Goal: Task Accomplishment & Management: Complete application form

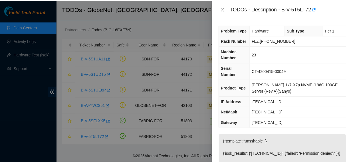
scroll to position [313, 0]
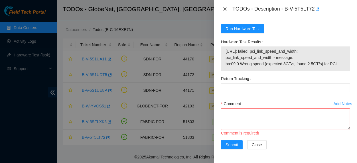
click at [224, 9] on icon "close" at bounding box center [225, 8] width 3 height 3
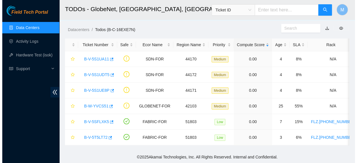
scroll to position [188, 0]
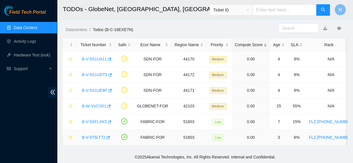
click at [99, 135] on link "B-V-5T5LT72" at bounding box center [93, 137] width 23 height 5
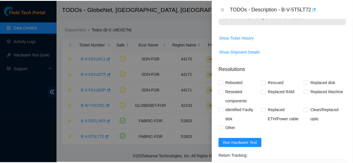
scroll to position [276, 0]
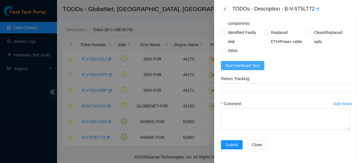
click at [256, 62] on span "Run Hardware Test" at bounding box center [243, 65] width 34 height 6
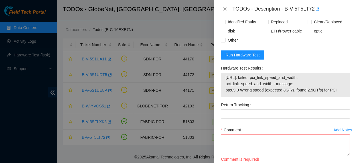
click at [38, 124] on div at bounding box center [178, 81] width 357 height 163
click at [222, 9] on button "Close" at bounding box center [225, 9] width 8 height 5
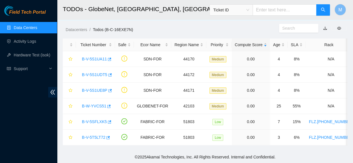
scroll to position [161, 0]
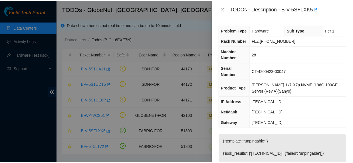
scroll to position [282, 0]
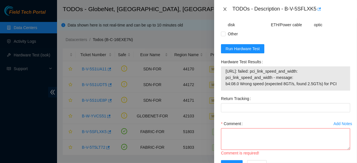
click at [224, 9] on icon "close" at bounding box center [225, 9] width 5 height 5
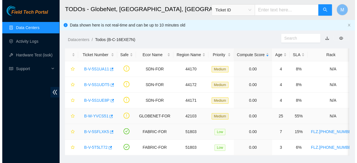
scroll to position [148, 0]
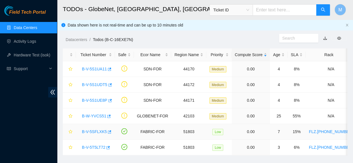
click at [96, 133] on link "B-V-5SFLXK5" at bounding box center [94, 131] width 25 height 5
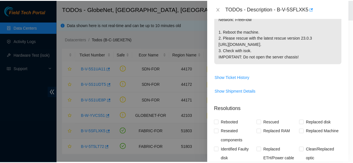
scroll to position [276, 0]
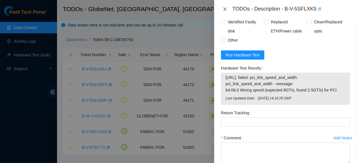
click at [223, 8] on icon "close" at bounding box center [225, 9] width 5 height 5
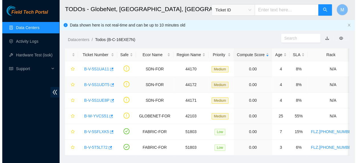
scroll to position [134, 0]
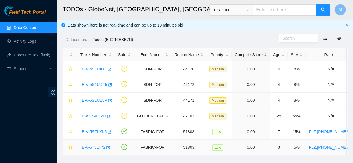
click at [94, 147] on link "B-V-5T5LT72" at bounding box center [93, 147] width 23 height 5
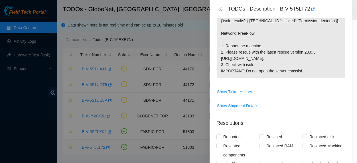
scroll to position [276, 0]
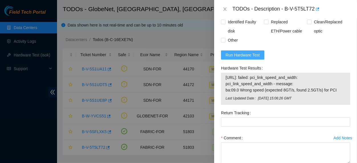
click at [242, 58] on span "Run Hardware Test" at bounding box center [243, 55] width 34 height 6
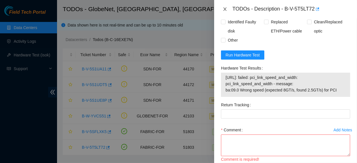
click at [223, 9] on icon "close" at bounding box center [225, 9] width 5 height 5
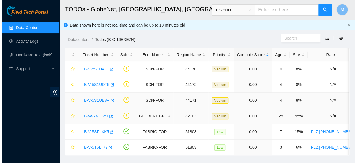
scroll to position [142, 0]
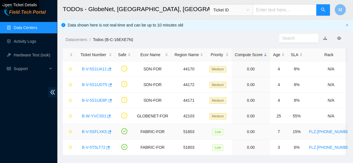
click at [93, 130] on link "B-V-5SFLXK5" at bounding box center [94, 131] width 25 height 5
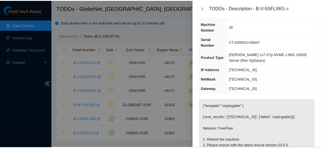
scroll to position [0, 0]
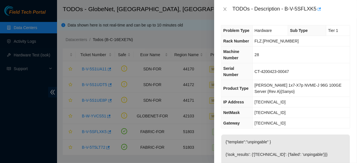
click at [98, 146] on div at bounding box center [178, 81] width 357 height 163
click at [39, 113] on div at bounding box center [178, 81] width 357 height 163
click at [224, 8] on icon "close" at bounding box center [225, 9] width 5 height 5
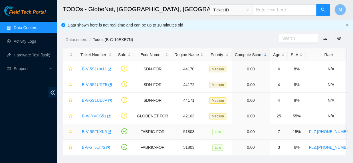
click at [98, 130] on link "B-V-5SFLXK5" at bounding box center [94, 131] width 25 height 5
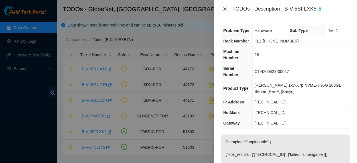
click at [225, 9] on icon "close" at bounding box center [225, 8] width 3 height 3
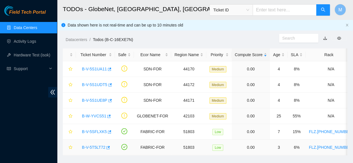
click at [98, 145] on link "B-V-5T5LT72" at bounding box center [93, 147] width 23 height 5
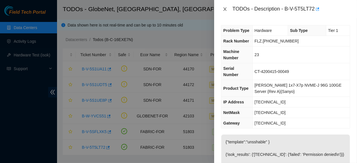
click at [224, 10] on icon "close" at bounding box center [225, 8] width 3 height 3
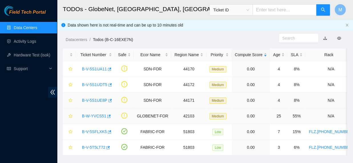
click at [100, 116] on link "B-W-YVCS51" at bounding box center [94, 116] width 24 height 5
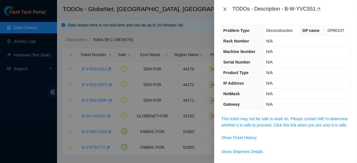
click at [224, 10] on icon "close" at bounding box center [225, 8] width 3 height 3
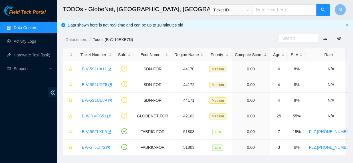
click at [32, 26] on link "Data Centers" at bounding box center [25, 27] width 23 height 5
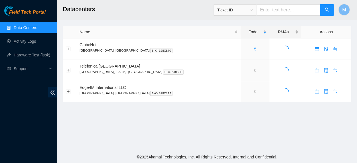
click at [273, 30] on div "RMAs" at bounding box center [286, 32] width 26 height 6
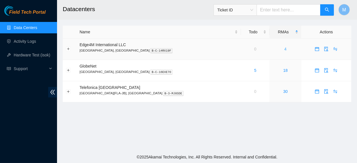
click at [284, 48] on link "4" at bounding box center [285, 49] width 2 height 5
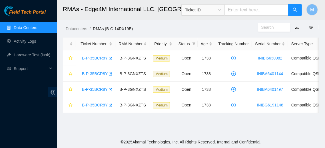
click at [35, 27] on link "Data Centers" at bounding box center [25, 27] width 23 height 5
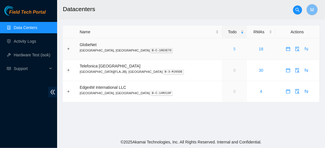
click at [233, 51] on link "5" at bounding box center [234, 49] width 2 height 5
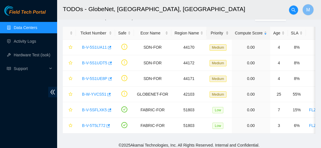
scroll to position [29, 0]
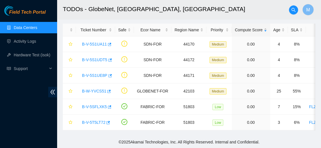
click at [35, 27] on link "Data Centers" at bounding box center [25, 27] width 23 height 5
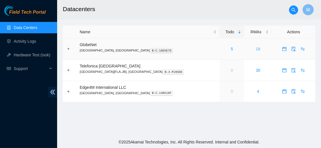
click at [256, 49] on link "18" at bounding box center [258, 49] width 5 height 5
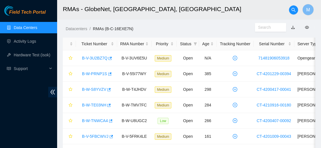
click at [31, 30] on link "Data Centers" at bounding box center [25, 27] width 23 height 5
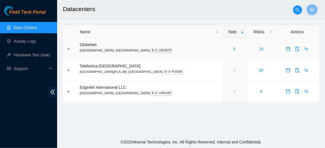
click at [225, 48] on div "5" at bounding box center [234, 49] width 19 height 6
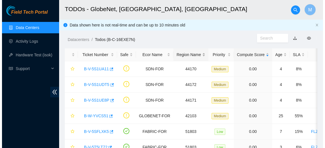
scroll to position [29, 0]
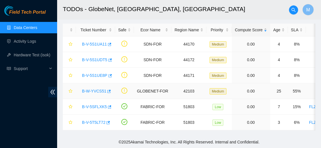
click at [98, 89] on link "B-W-YVCS51" at bounding box center [94, 91] width 24 height 5
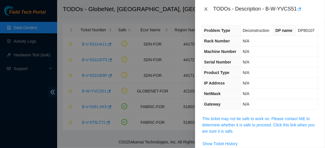
click at [205, 8] on icon "close" at bounding box center [205, 9] width 5 height 5
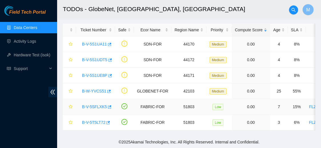
click at [99, 105] on link "B-V-5SFLXK5" at bounding box center [94, 107] width 25 height 5
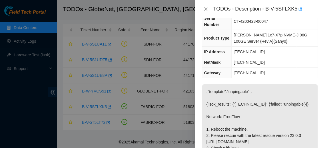
scroll to position [94, 0]
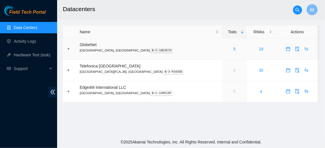
click at [91, 49] on p "[GEOGRAPHIC_DATA], [GEOGRAPHIC_DATA] B-C-16EXE7O" at bounding box center [149, 50] width 139 height 5
click at [225, 49] on div "5" at bounding box center [234, 49] width 19 height 6
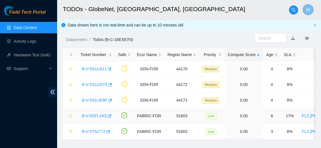
click at [97, 115] on link "B-V-5SFLXK5" at bounding box center [94, 116] width 25 height 5
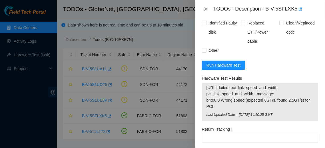
scroll to position [314, 0]
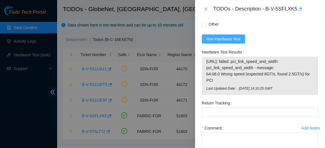
click at [233, 36] on span "Run Hardware Test" at bounding box center [223, 39] width 34 height 6
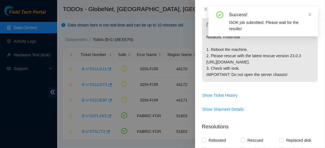
scroll to position [111, 0]
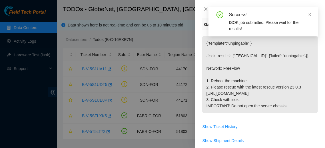
drag, startPoint x: 286, startPoint y: 88, endPoint x: 204, endPoint y: 21, distance: 105.2
click at [204, 36] on p "{"template":"unpingable" } {'isok_results': {'[TECHNICAL_ID]': {'failed': 'unpi…" at bounding box center [259, 75] width 115 height 78
copy p "{"template":"unpingable" } {'isok_results': {'[TECHNICAL_ID]': {'failed': 'unpi…"
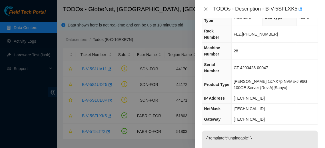
scroll to position [0, 0]
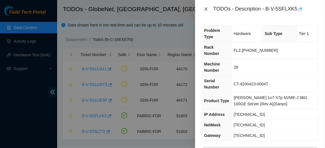
click at [205, 9] on icon "close" at bounding box center [205, 8] width 3 height 3
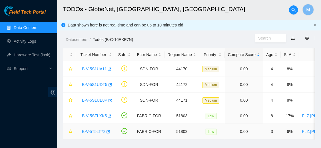
click at [91, 132] on link "B-V-5T5LT72" at bounding box center [93, 131] width 23 height 5
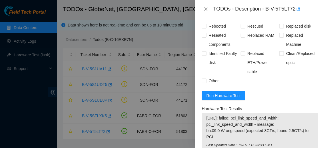
scroll to position [263, 0]
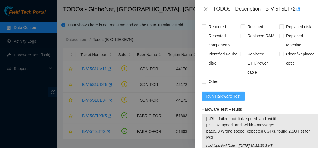
click at [218, 93] on span "Run Hardware Test" at bounding box center [223, 96] width 34 height 6
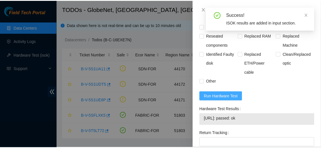
scroll to position [294, 0]
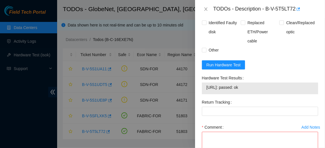
click at [205, 12] on div "TODOs - Description - B-V-5T5LT72" at bounding box center [260, 9] width 116 height 9
click at [205, 8] on icon "close" at bounding box center [205, 9] width 5 height 5
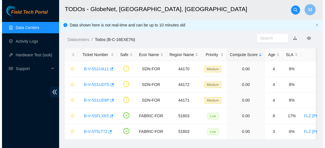
scroll to position [166, 0]
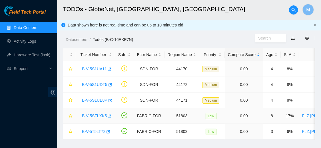
click at [107, 115] on button "button" at bounding box center [109, 116] width 5 height 9
click at [100, 117] on link "B-V-5SFLXK5" at bounding box center [94, 116] width 25 height 5
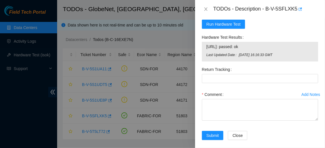
scroll to position [332, 0]
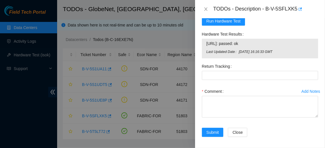
drag, startPoint x: 230, startPoint y: 59, endPoint x: 201, endPoint y: 60, distance: 29.1
drag, startPoint x: 223, startPoint y: 86, endPoint x: 205, endPoint y: 84, distance: 18.3
click at [205, 87] on label "Comment" at bounding box center [214, 91] width 24 height 9
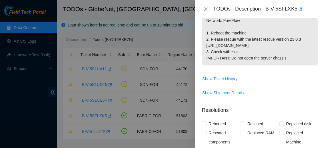
scroll to position [143, 0]
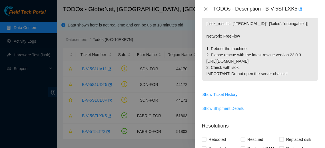
drag, startPoint x: 244, startPoint y: 104, endPoint x: 217, endPoint y: 102, distance: 27.1
click at [217, 106] on span "Show Shipment Details" at bounding box center [222, 109] width 41 height 6
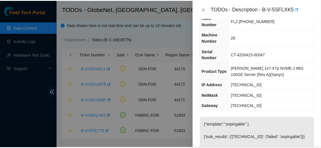
scroll to position [0, 0]
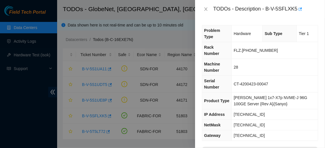
click at [26, 110] on div at bounding box center [162, 74] width 325 height 148
click at [205, 7] on button "Close" at bounding box center [206, 9] width 8 height 5
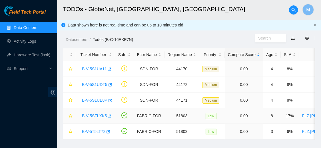
click at [107, 116] on icon "button" at bounding box center [109, 116] width 4 height 4
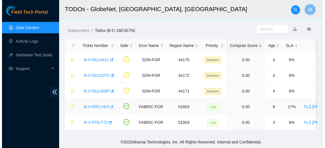
scroll to position [13, 0]
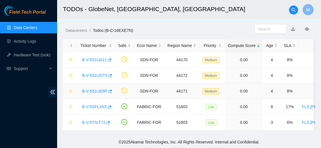
click at [86, 89] on link "B-V-5S1UE8P" at bounding box center [94, 91] width 25 height 5
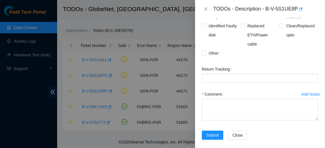
scroll to position [200, 0]
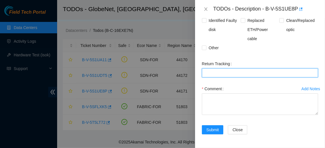
click at [264, 72] on Tracking "Return Tracking" at bounding box center [260, 72] width 116 height 9
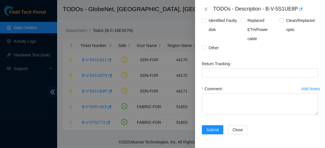
click at [301, 87] on div "Add Notes" at bounding box center [310, 89] width 19 height 4
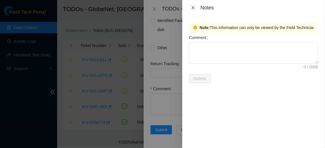
click at [193, 9] on icon "close" at bounding box center [192, 7] width 5 height 5
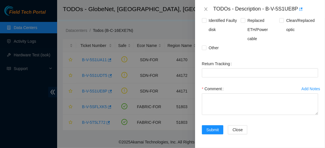
click at [301, 87] on div "Add Notes" at bounding box center [310, 89] width 19 height 4
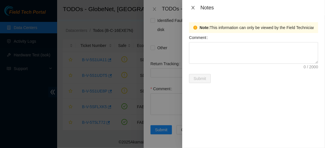
click at [190, 8] on icon "close" at bounding box center [192, 7] width 5 height 5
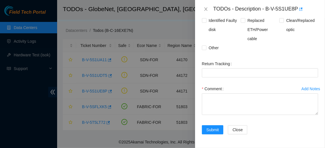
click at [305, 87] on div "Add Notes" at bounding box center [310, 89] width 19 height 4
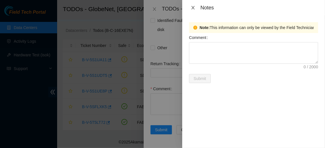
click at [193, 8] on icon "close" at bounding box center [192, 7] width 3 height 3
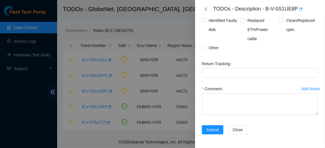
click at [309, 87] on div "Add Notes" at bounding box center [310, 89] width 19 height 4
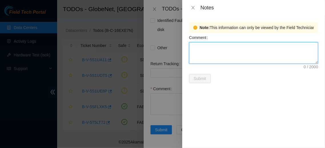
click at [223, 47] on textarea "Comment" at bounding box center [253, 53] width 129 height 22
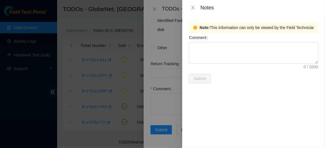
click at [193, 4] on div "Notes" at bounding box center [253, 7] width 143 height 15
click at [193, 6] on icon "close" at bounding box center [192, 7] width 5 height 5
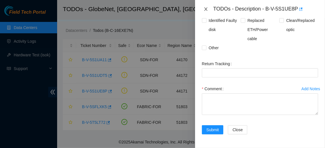
click at [206, 7] on icon "close" at bounding box center [205, 9] width 5 height 5
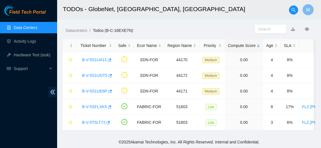
scroll to position [211, 0]
click at [93, 58] on link "B-V-5S1UA11" at bounding box center [94, 60] width 25 height 5
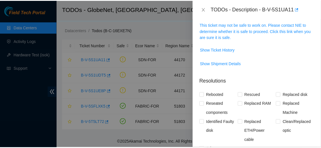
scroll to position [125, 0]
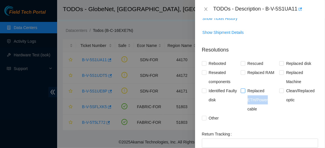
drag, startPoint x: 265, startPoint y: 101, endPoint x: 246, endPoint y: 98, distance: 19.4
click at [246, 98] on span "Replaced ETH/Power cable" at bounding box center [262, 99] width 34 height 27
copy span "ETH/Power"
click at [208, 11] on button "Close" at bounding box center [206, 9] width 8 height 5
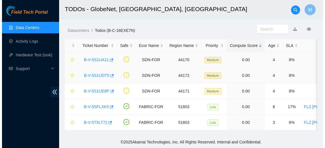
scroll to position [128, 0]
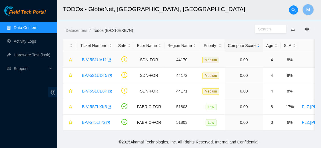
click at [99, 58] on link "B-V-5S1UA11" at bounding box center [94, 60] width 25 height 5
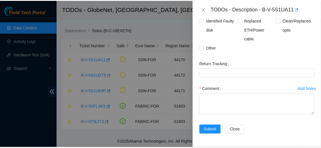
scroll to position [200, 0]
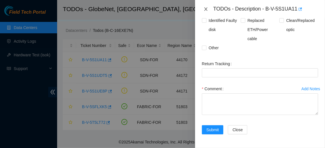
click at [204, 9] on icon "close" at bounding box center [205, 9] width 5 height 5
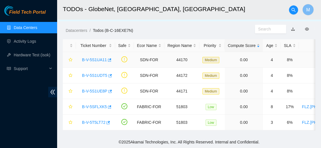
scroll to position [211, 0]
click at [95, 58] on link "B-V-5S1UA11" at bounding box center [94, 60] width 25 height 5
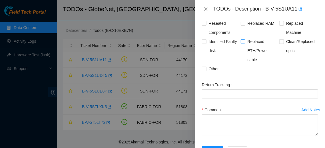
scroll to position [199, 0]
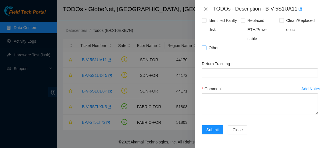
click at [205, 46] on input "Other" at bounding box center [204, 48] width 4 height 4
checkbox input "true"
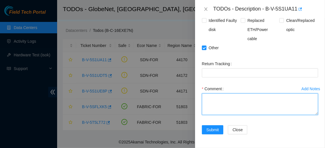
click at [248, 105] on textarea "Comment" at bounding box center [260, 105] width 116 height 22
paste textarea "SHUTDOWN OF ALL SERVERS AND ROUTERS IN THE [GEOGRAPHIC_DATA]"
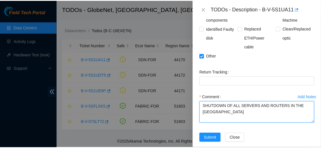
scroll to position [200, 0]
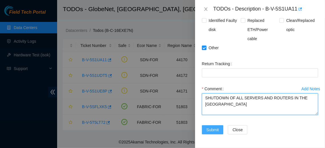
type textarea "SHUTDOWN OF ALL SERVERS AND ROUTERS IN THE [GEOGRAPHIC_DATA]"
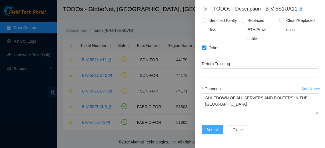
click at [215, 129] on span "Submit" at bounding box center [212, 130] width 13 height 6
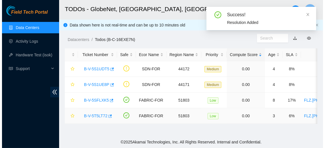
scroll to position [0, 0]
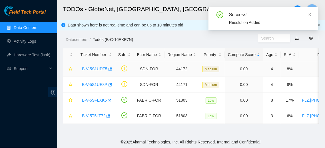
click at [92, 70] on link "B-V-5S1UDT5" at bounding box center [94, 69] width 25 height 5
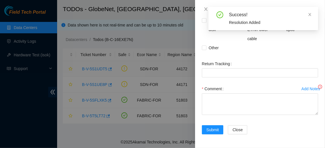
scroll to position [188, 0]
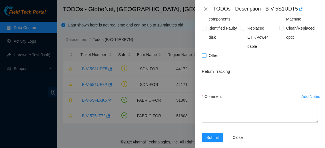
click at [205, 54] on input "Other" at bounding box center [204, 55] width 4 height 4
checkbox input "true"
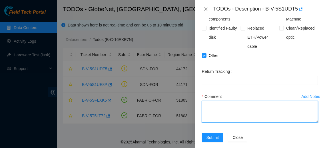
click at [230, 107] on textarea "Comment" at bounding box center [260, 112] width 116 height 22
paste textarea "SHUTDOWN OF ALL SERVERS AND ROUTERS IN THE [GEOGRAPHIC_DATA]"
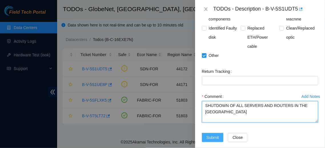
type textarea "SHUTDOWN OF ALL SERVERS AND ROUTERS IN THE [GEOGRAPHIC_DATA]"
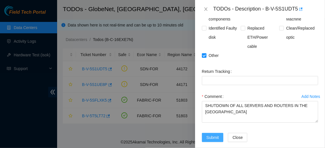
click at [212, 140] on span "Submit" at bounding box center [212, 138] width 13 height 6
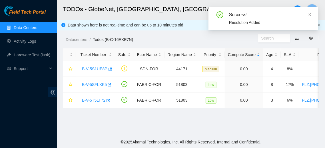
scroll to position [200, 0]
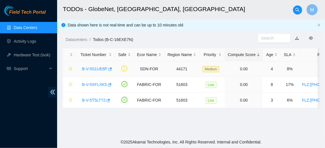
click at [95, 70] on link "B-V-5S1UE8P" at bounding box center [94, 69] width 25 height 5
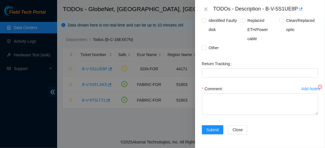
scroll to position [188, 0]
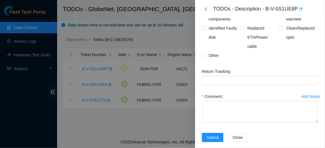
click at [200, 56] on div "Problem Type Deconstruction DP name DP84341 Rack Number N/A Machine Number N/A …" at bounding box center [260, 83] width 130 height 130
click at [204, 57] on input "Other" at bounding box center [204, 55] width 4 height 4
checkbox input "true"
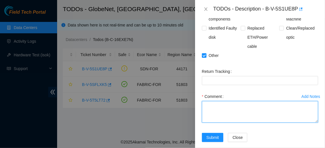
click at [223, 111] on textarea "Comment" at bounding box center [260, 112] width 116 height 22
paste textarea "SHUTDOWN OF ALL SERVERS AND ROUTERS IN THE [GEOGRAPHIC_DATA]"
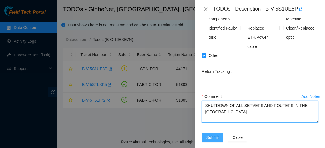
type textarea "SHUTDOWN OF ALL SERVERS AND ROUTERS IN THE [GEOGRAPHIC_DATA]"
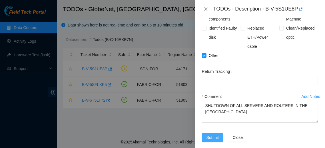
click at [214, 141] on span "Submit" at bounding box center [212, 138] width 13 height 6
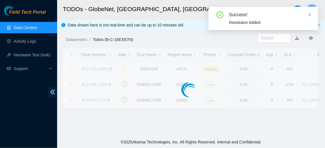
scroll to position [200, 0]
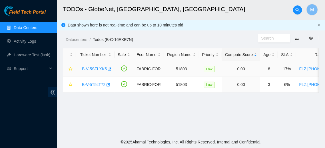
click at [93, 69] on link "B-V-5SFLXK5" at bounding box center [94, 69] width 25 height 5
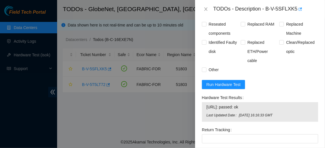
scroll to position [205, 0]
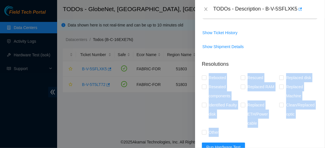
drag, startPoint x: 209, startPoint y: 69, endPoint x: 223, endPoint y: 128, distance: 60.3
copy div "Rebooted Rescued Replaced disk Reseated components Replaced RAM Replaced Machin…"
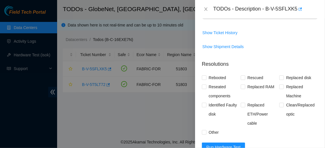
click at [127, 119] on div at bounding box center [162, 74] width 325 height 148
click at [204, 9] on icon "close" at bounding box center [205, 9] width 5 height 5
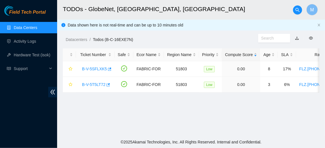
scroll to position [201, 0]
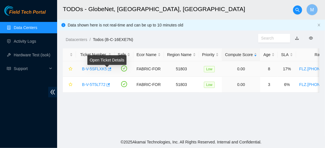
click at [96, 68] on div "Open Ticket Details" at bounding box center [106, 62] width 39 height 14
click at [93, 67] on link "B-V-5SFLXK5" at bounding box center [94, 69] width 25 height 5
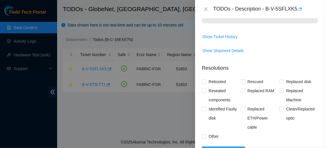
scroll to position [228, 0]
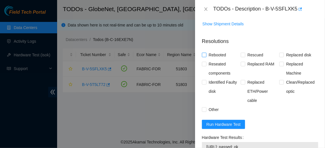
click at [206, 50] on span "Rebooted" at bounding box center [217, 54] width 22 height 9
click at [206, 53] on input "Rebooted" at bounding box center [204, 55] width 4 height 4
checkbox input "true"
click at [243, 53] on input "Rescued" at bounding box center [242, 55] width 4 height 4
checkbox input "true"
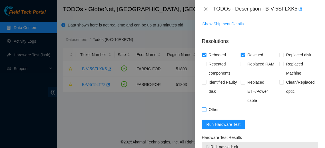
click at [205, 108] on input "Other" at bounding box center [204, 110] width 4 height 4
checkbox input "true"
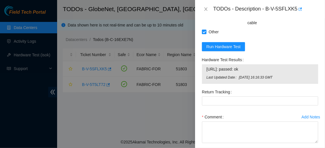
scroll to position [322, 0]
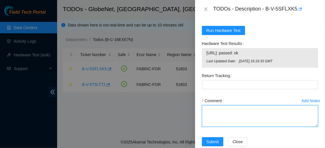
click at [219, 106] on textarea "Comment" at bounding box center [260, 117] width 116 height 22
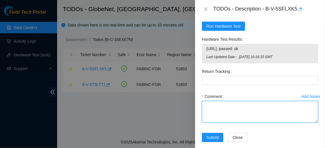
scroll to position [332, 0]
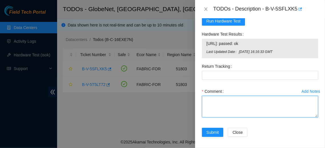
paste textarea "The activity was performed as follows: reboot, rescue, configurations. The prob…"
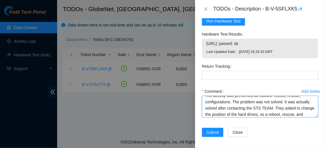
scroll to position [0, 0]
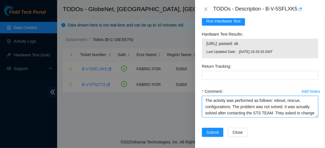
type textarea "The activity was performed as follows: reboot, rescue, configurations. The prob…"
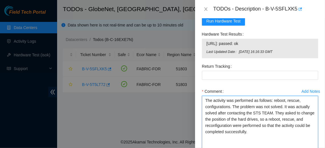
drag, startPoint x: 312, startPoint y: 114, endPoint x: 315, endPoint y: 148, distance: 34.1
click at [315, 148] on textarea "The activity was performed as follows: reboot, rescue, configurations. The prob…" at bounding box center [260, 126] width 116 height 60
drag, startPoint x: 273, startPoint y: 127, endPoint x: 200, endPoint y: 87, distance: 83.0
click at [202, 96] on textarea "The activity was performed as follows: reboot, rescue, configurations. The prob…" at bounding box center [260, 126] width 116 height 60
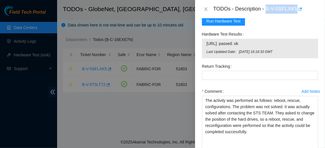
drag, startPoint x: 264, startPoint y: 8, endPoint x: 293, endPoint y: 9, distance: 28.5
click at [293, 9] on div "TODOs - Description - B-V-5SFLXK5" at bounding box center [265, 9] width 105 height 9
copy div "B-V-5SFLXK5"
click at [89, 116] on div at bounding box center [162, 74] width 325 height 148
click at [98, 85] on div at bounding box center [162, 74] width 325 height 148
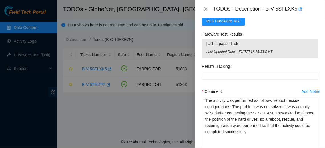
click at [206, 6] on div "TODOs - Description - B-V-5SFLXK5" at bounding box center [260, 9] width 116 height 9
click at [204, 9] on icon "close" at bounding box center [205, 9] width 5 height 5
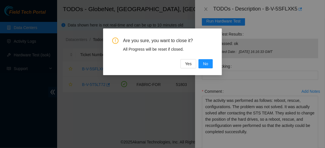
click at [263, 33] on div "Are you sure, you want to close it? All Progress will be reset if closed. Yes No" at bounding box center [162, 74] width 325 height 148
click at [212, 64] on button "No" at bounding box center [205, 63] width 14 height 9
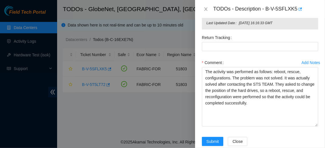
scroll to position [366, 0]
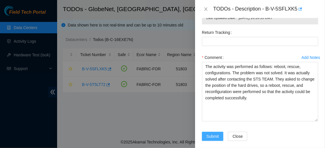
click at [217, 133] on span "Submit" at bounding box center [212, 136] width 13 height 6
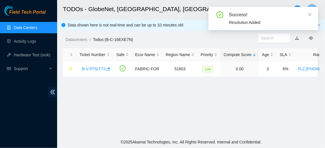
scroll to position [211, 0]
click at [94, 69] on link "B-V-5T5LT72" at bounding box center [93, 69] width 23 height 5
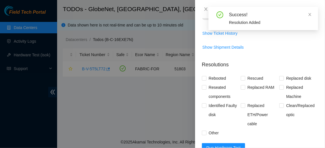
scroll to position [306, 0]
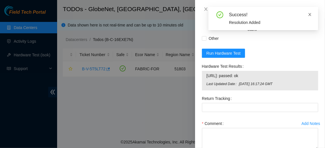
click at [310, 13] on icon "close" at bounding box center [309, 15] width 4 height 4
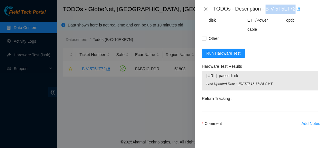
drag, startPoint x: 264, startPoint y: 11, endPoint x: 293, endPoint y: 9, distance: 29.2
copy div "B-V-5T5LT72"
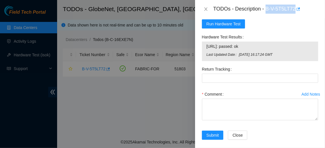
scroll to position [338, 0]
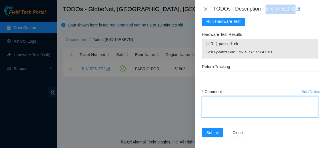
click at [242, 99] on textarea "Comment" at bounding box center [260, 107] width 116 height 22
paste textarea "The activity was performed as follows: reboot, rescue, configurations. The prob…"
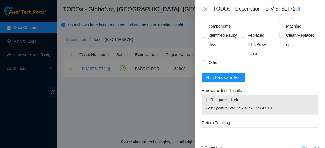
scroll to position [275, 0]
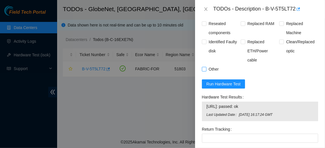
type textarea "The activity was performed as follows: reboot, rescue, configurations. The prob…"
click at [203, 67] on input "Other" at bounding box center [204, 69] width 4 height 4
checkbox input "true"
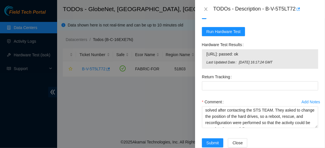
scroll to position [338, 0]
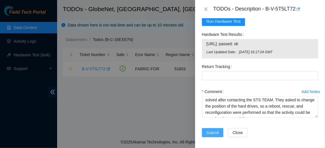
click at [215, 130] on span "Submit" at bounding box center [212, 133] width 13 height 6
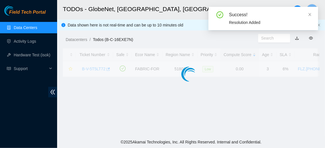
scroll to position [211, 0]
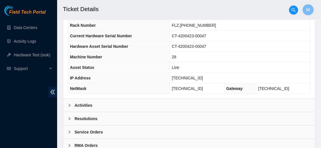
scroll to position [206, 0]
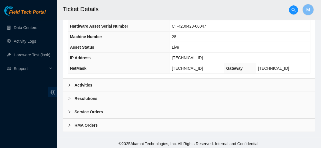
click at [78, 97] on b "Resolutions" at bounding box center [85, 99] width 23 height 6
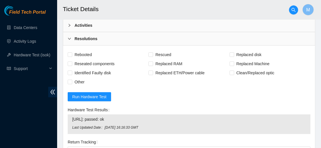
scroll to position [176, 0]
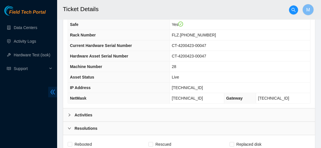
click at [55, 93] on icon "double-left" at bounding box center [53, 92] width 6 height 6
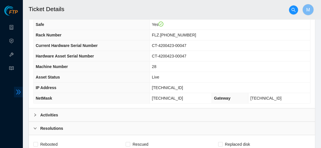
click at [18, 92] on icon "double-right" at bounding box center [18, 92] width 5 height 5
